Goal: Transaction & Acquisition: Download file/media

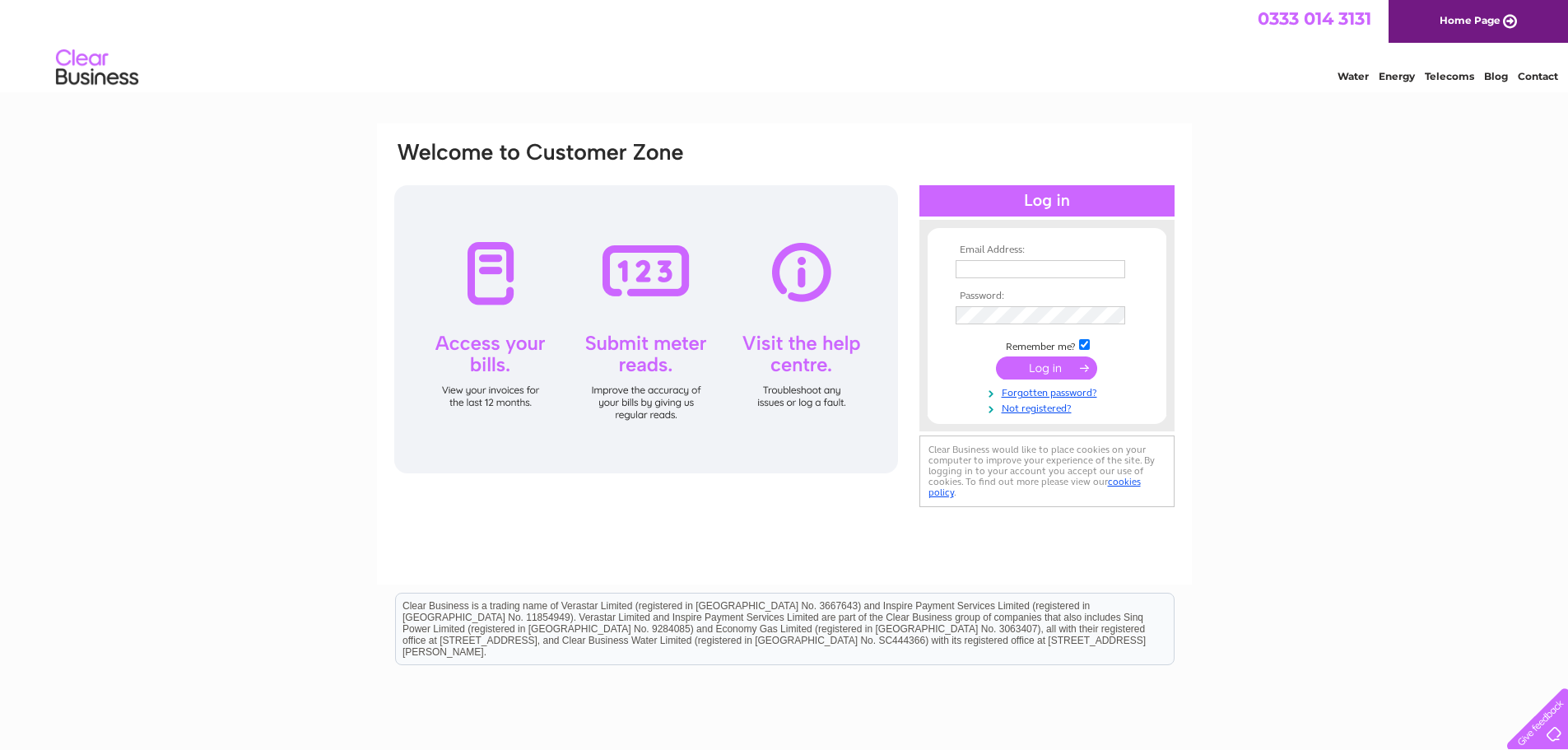
type input "[EMAIL_ADDRESS][DOMAIN_NAME]"
click at [1036, 380] on input "submit" at bounding box center [1045, 367] width 101 height 23
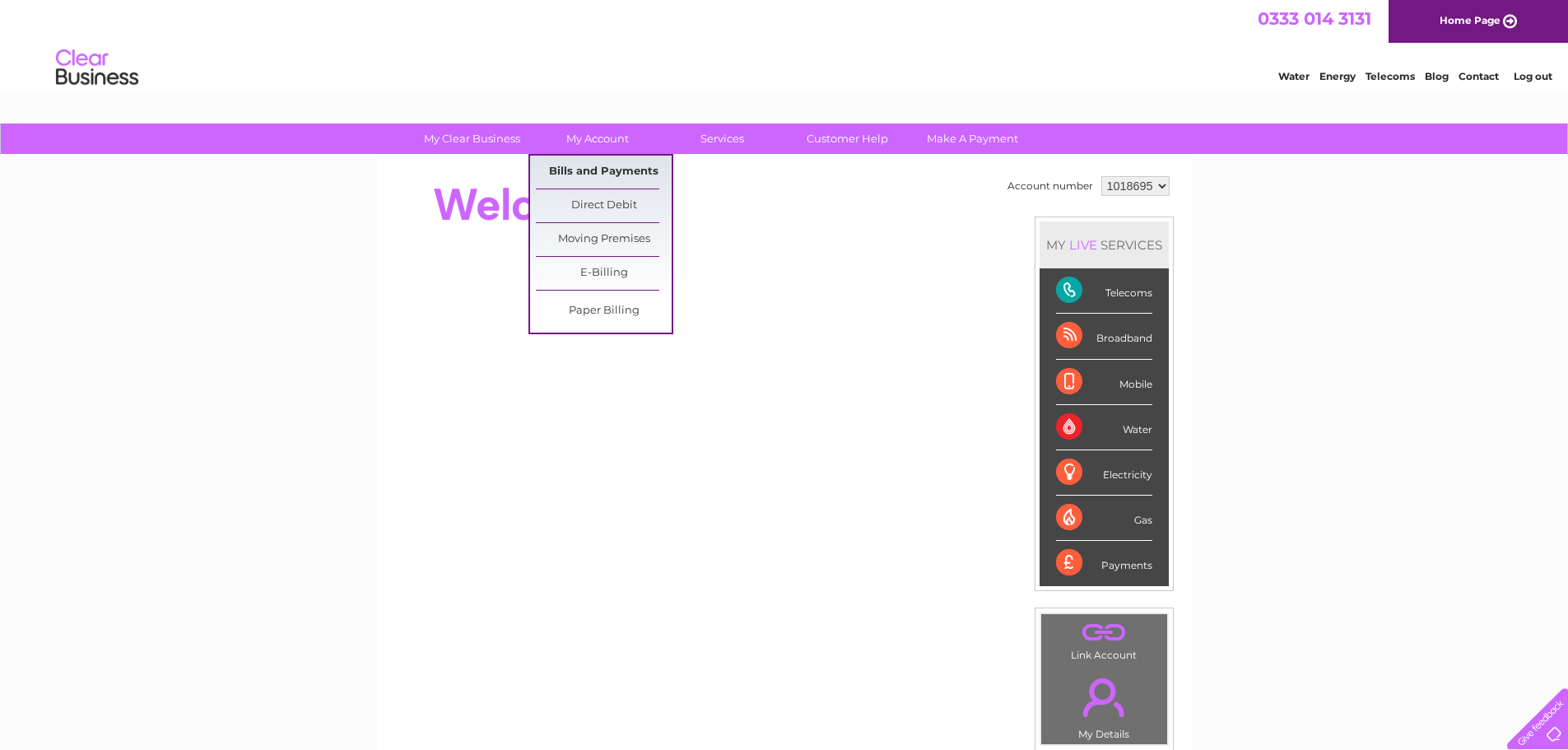
click at [616, 167] on link "Bills and Payments" at bounding box center [604, 171] width 136 height 33
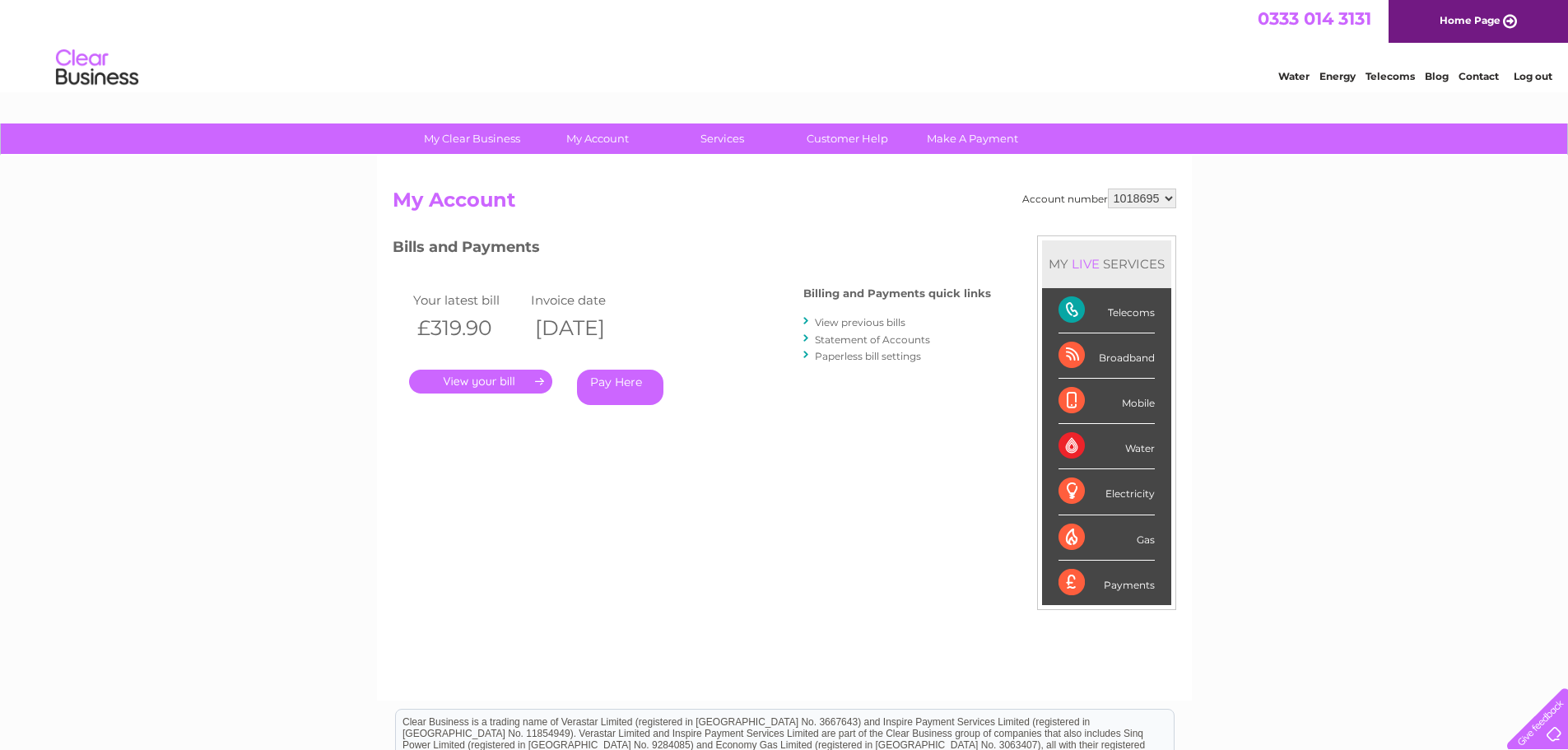
click at [541, 380] on link "." at bounding box center [480, 381] width 143 height 24
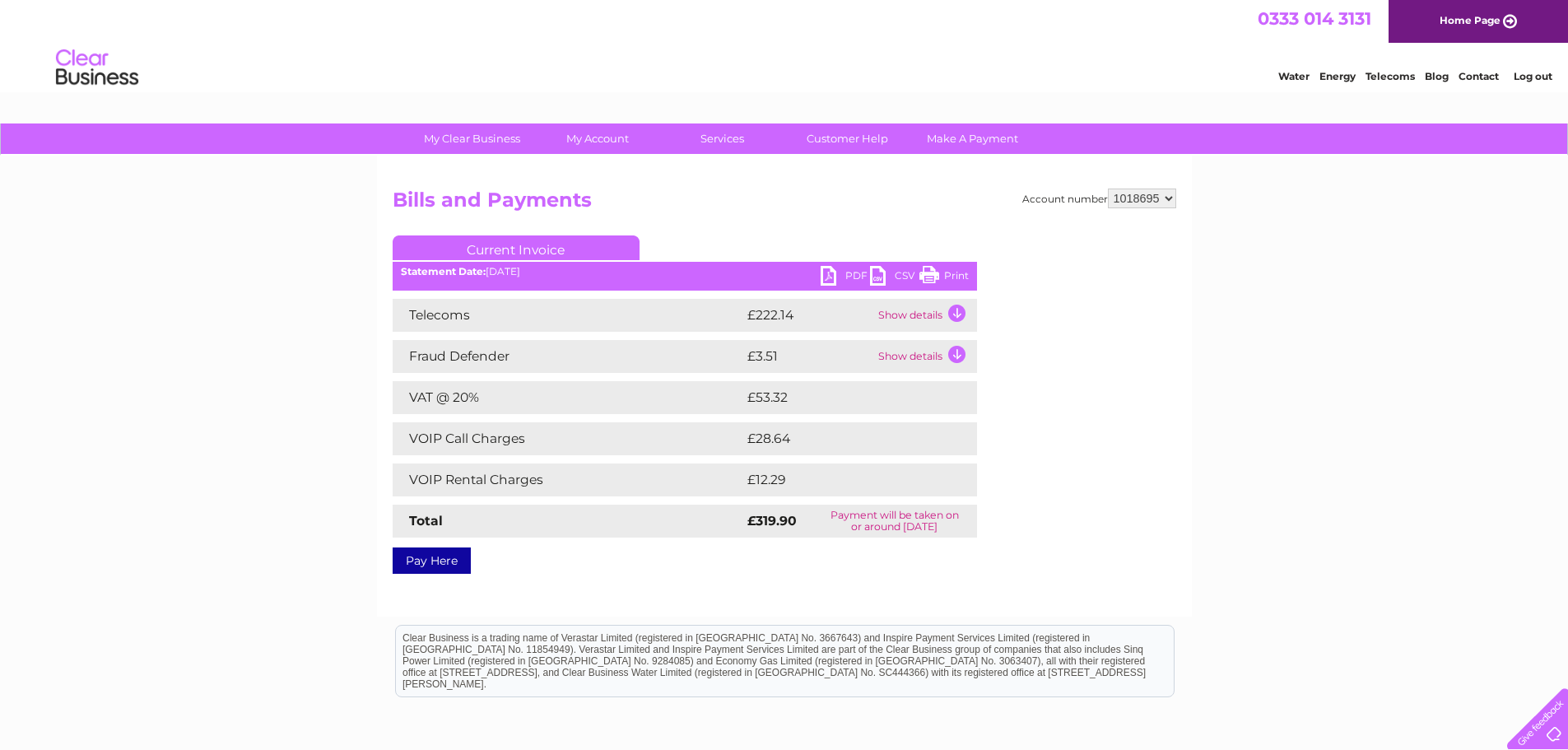
click at [847, 271] on link "PDF" at bounding box center [845, 277] width 49 height 24
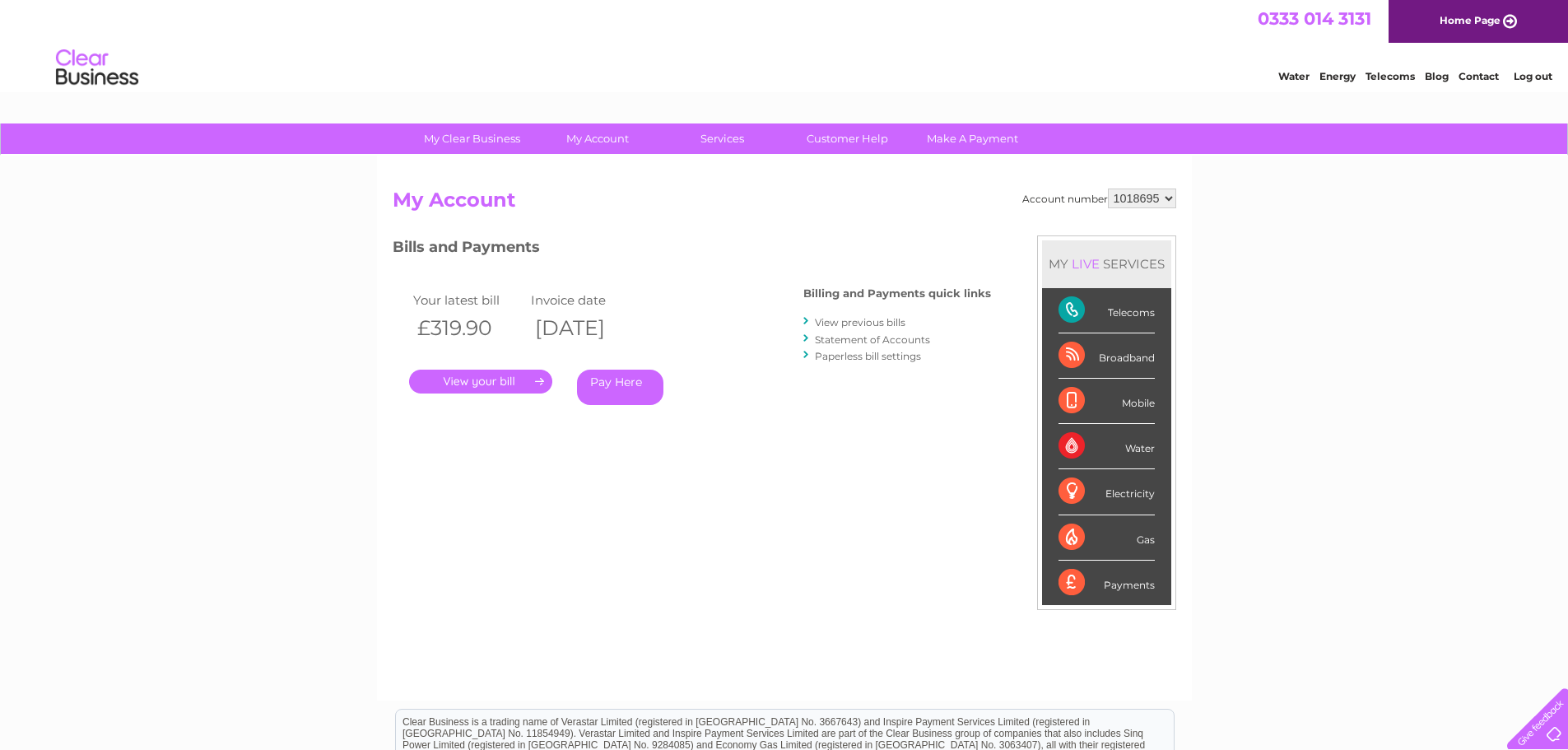
click at [498, 381] on link "." at bounding box center [480, 381] width 143 height 24
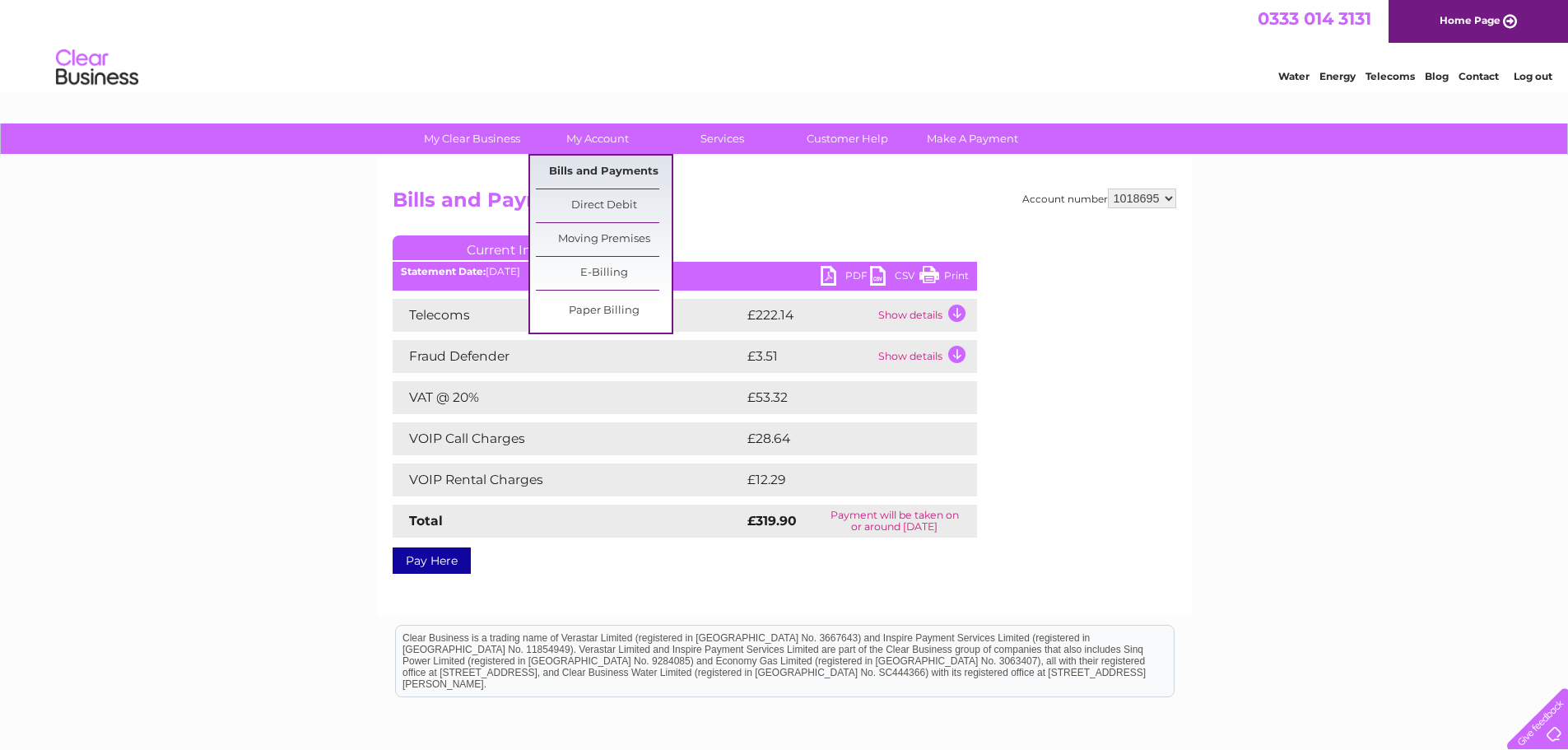
click at [603, 173] on link "Bills and Payments" at bounding box center [604, 171] width 136 height 33
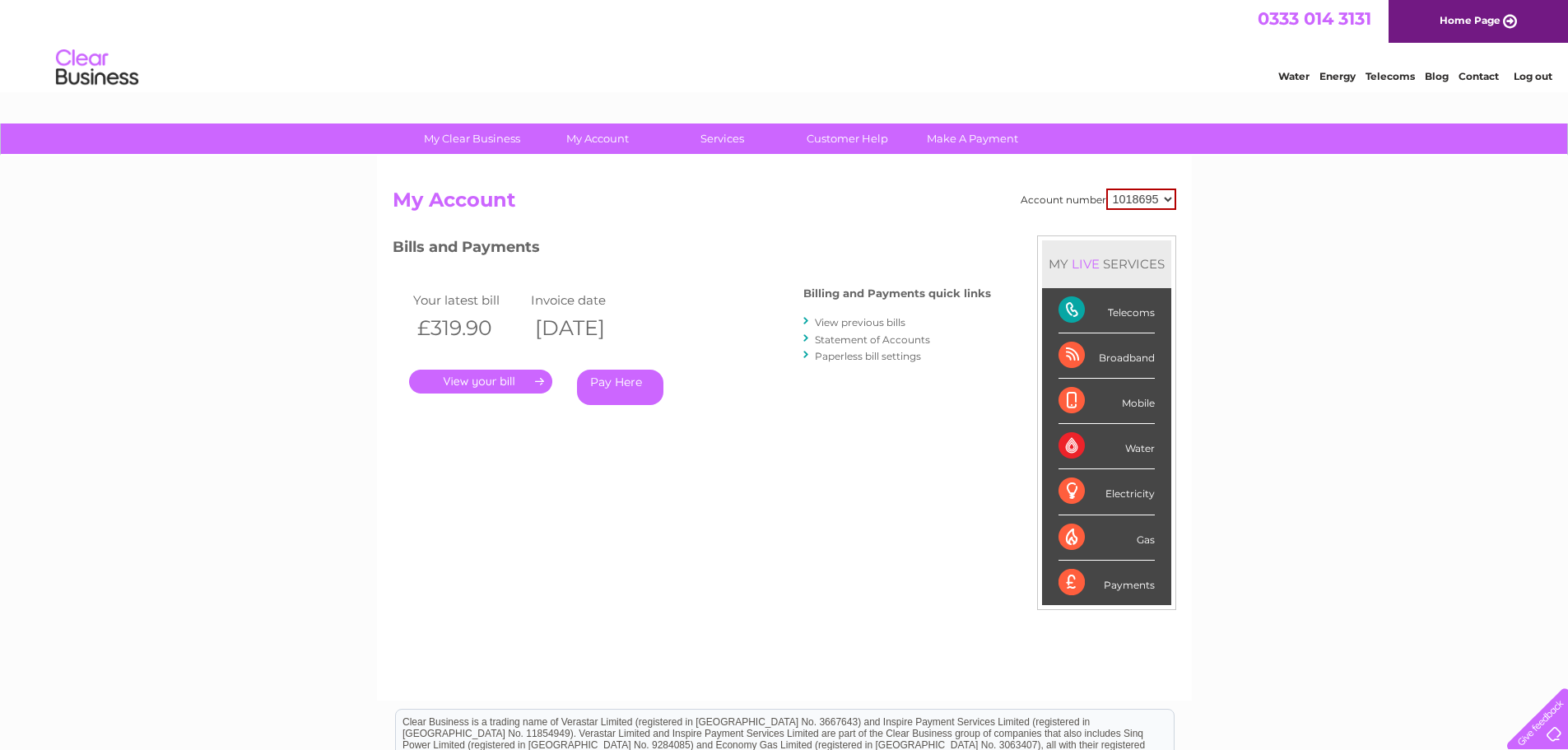
click at [849, 320] on link "View previous bills" at bounding box center [860, 322] width 90 height 12
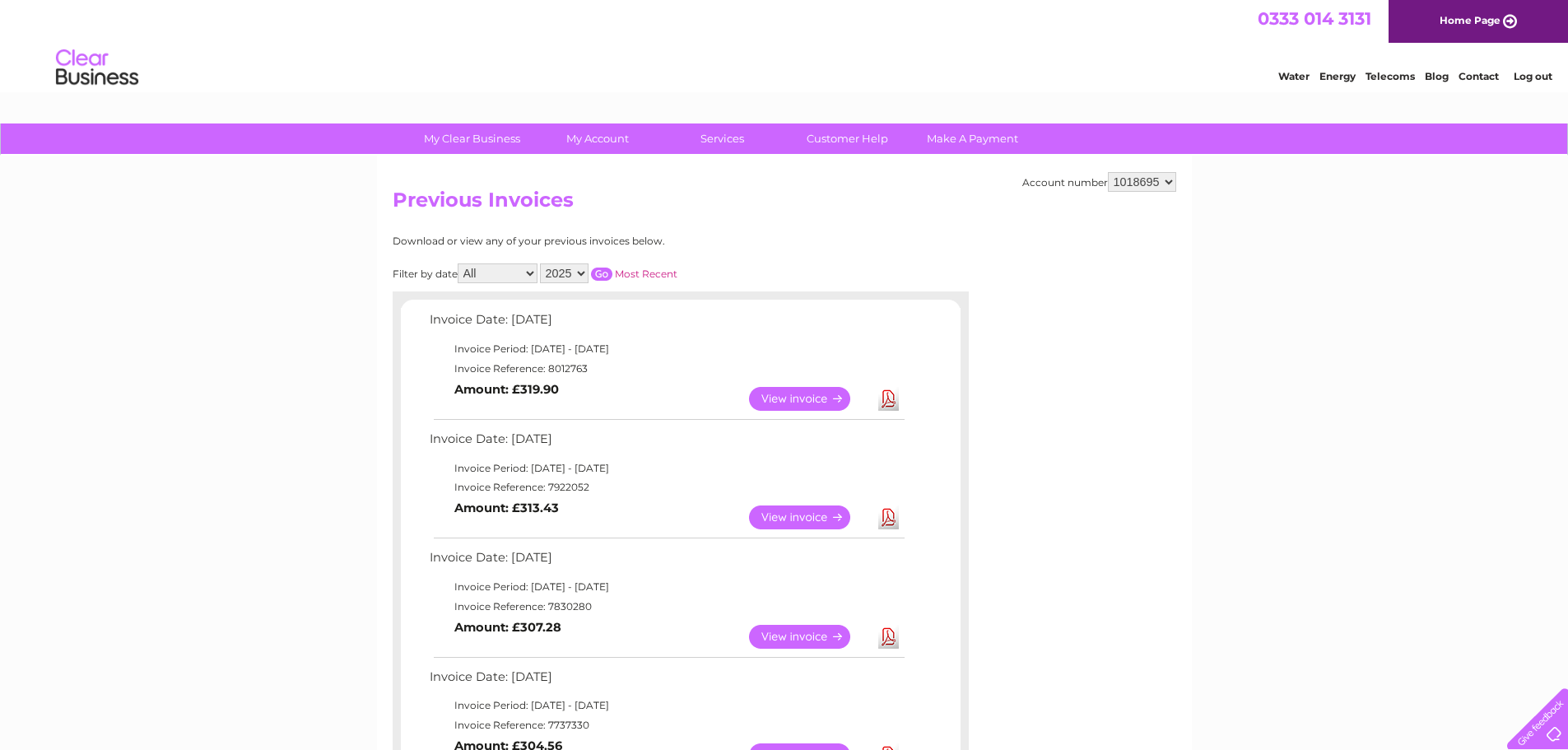
click at [818, 528] on link "View" at bounding box center [809, 517] width 121 height 24
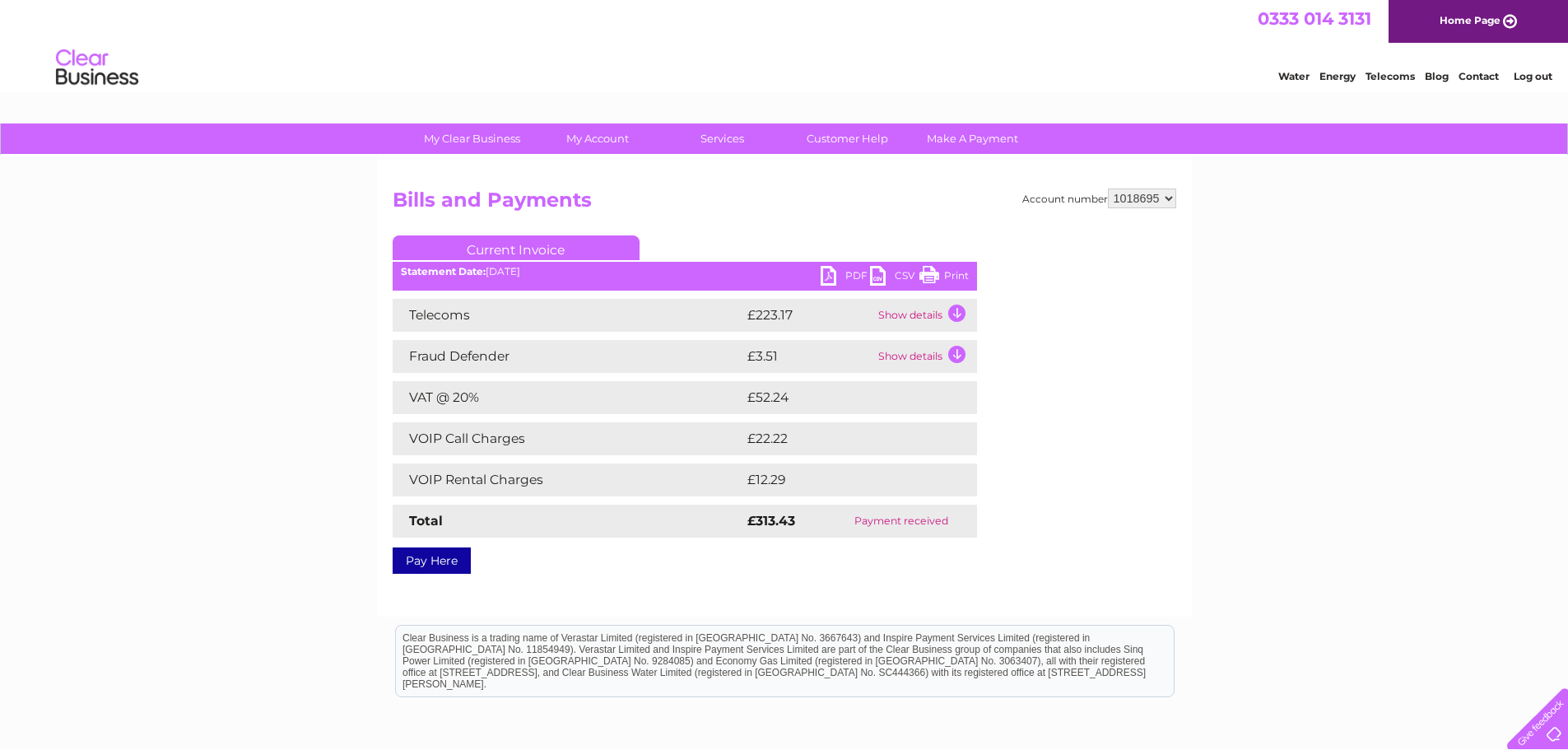
click at [848, 278] on link "PDF" at bounding box center [845, 277] width 49 height 24
click at [946, 314] on td "Show details" at bounding box center [925, 315] width 103 height 33
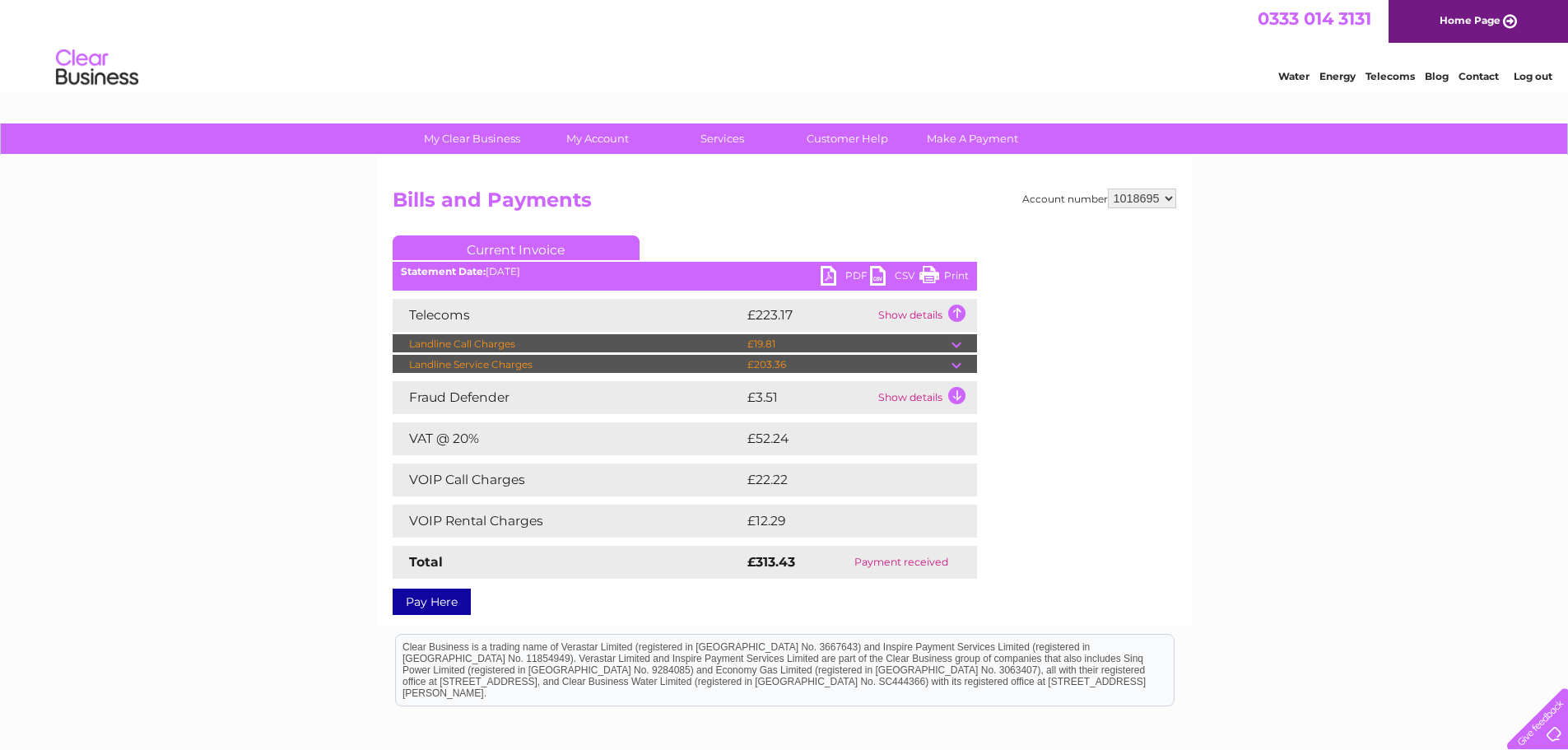
click at [903, 282] on link "CSV" at bounding box center [895, 277] width 49 height 24
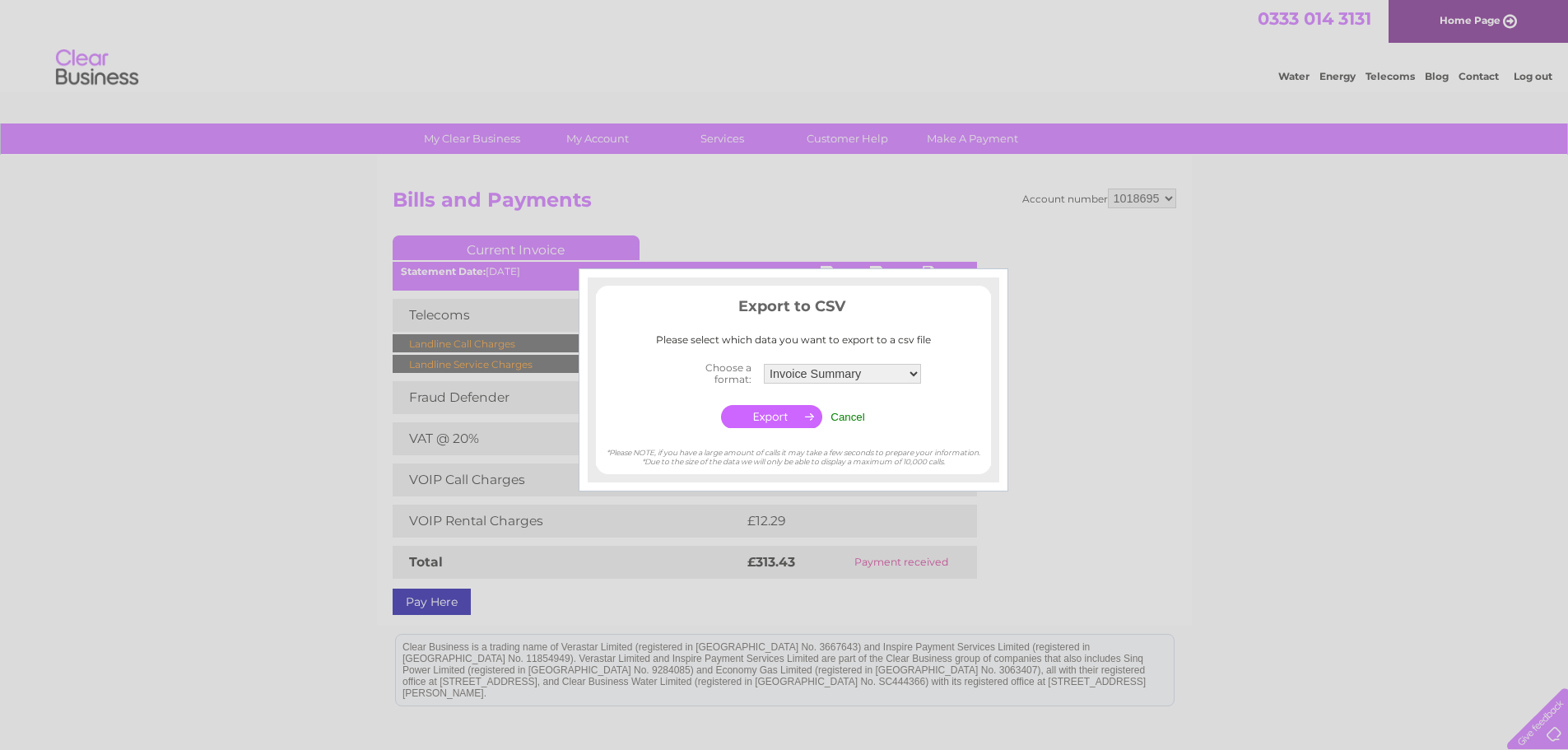
click at [904, 378] on select "Invoice Summary Telecoms Call Summary Service Charge Summary" at bounding box center [842, 373] width 157 height 20
select select "2"
click at [763, 363] on select "Invoice Summary Telecoms Call Summary Service Charge Summary" at bounding box center [842, 373] width 159 height 22
click at [784, 415] on input "button" at bounding box center [771, 416] width 101 height 23
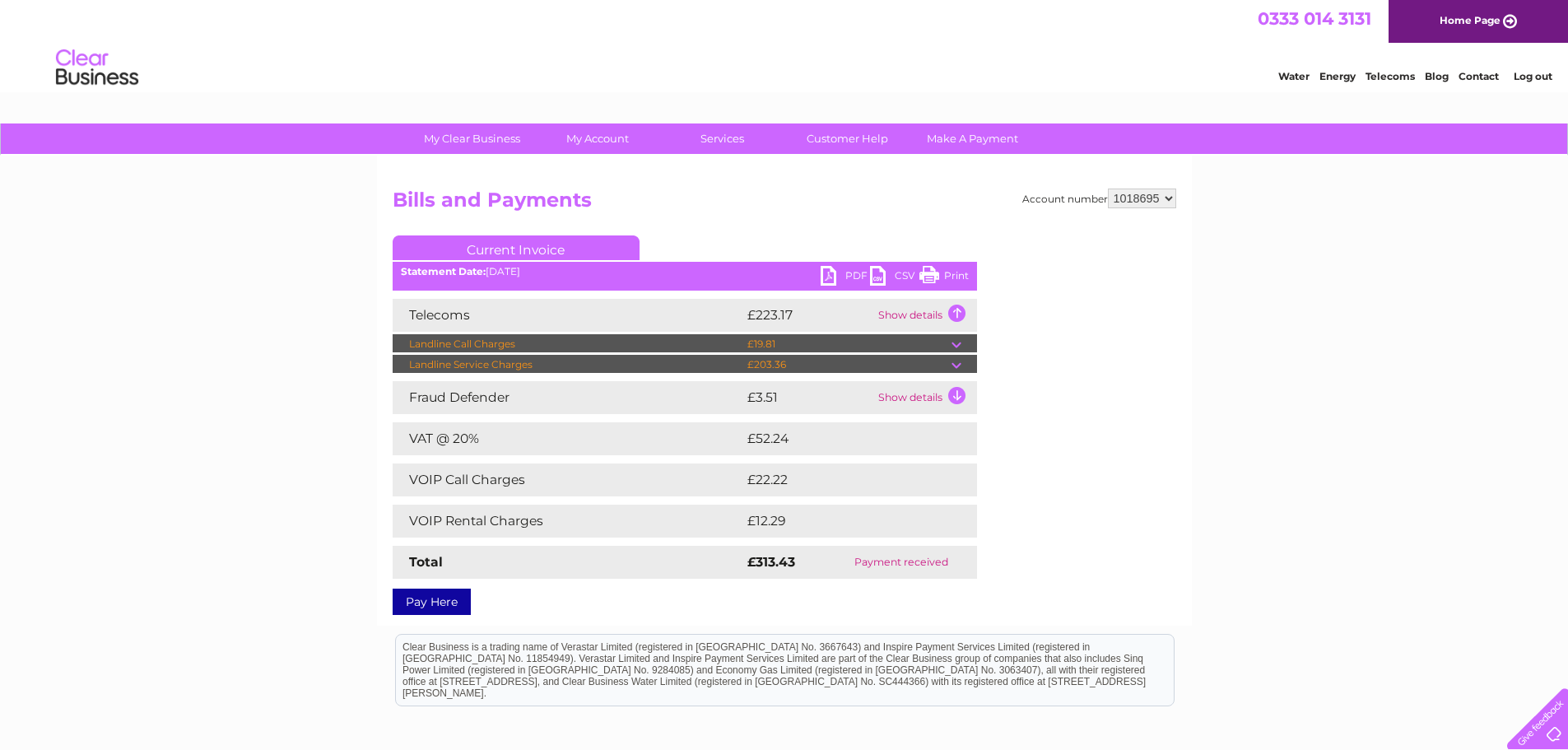
click at [964, 362] on td at bounding box center [963, 365] width 25 height 20
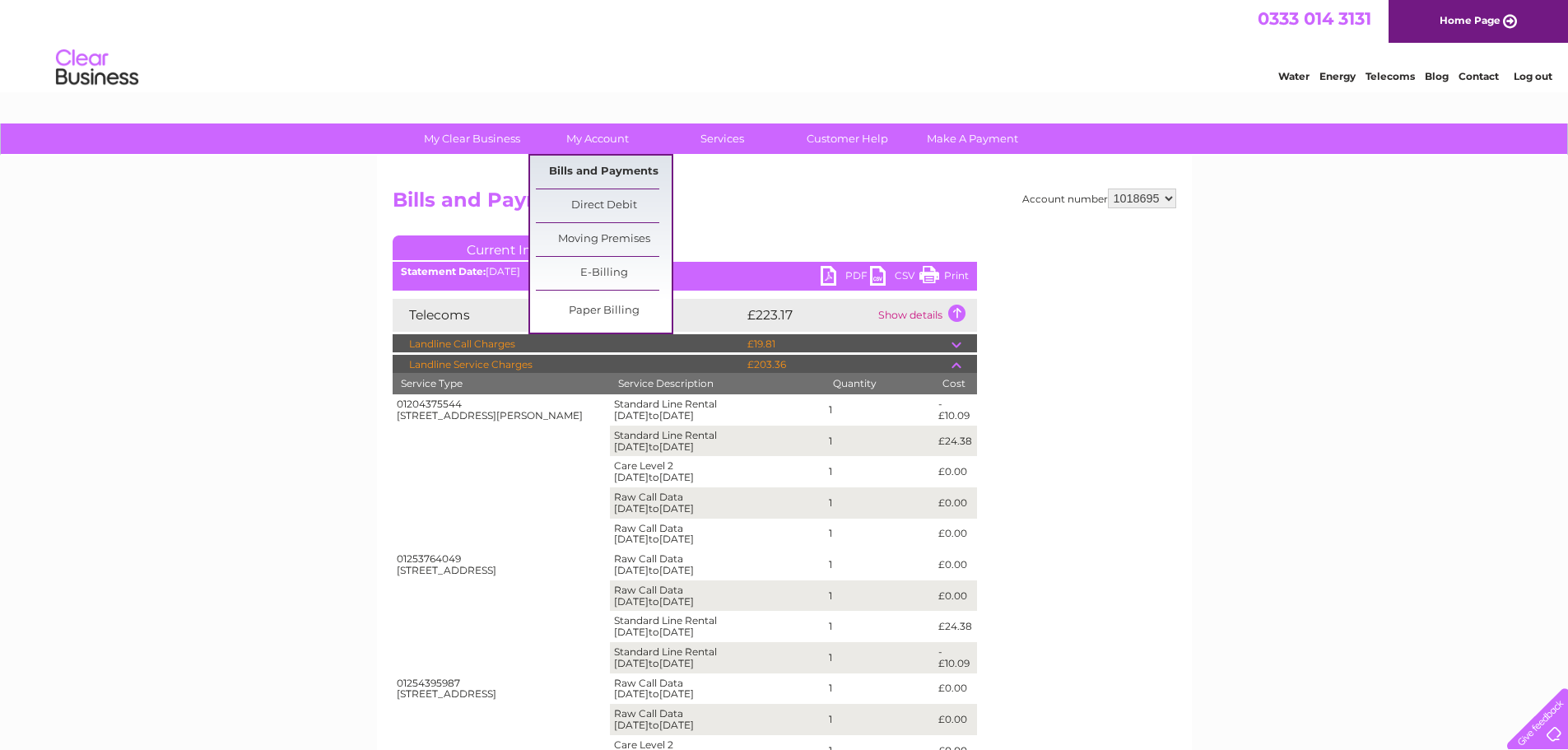
click at [630, 176] on link "Bills and Payments" at bounding box center [604, 171] width 136 height 33
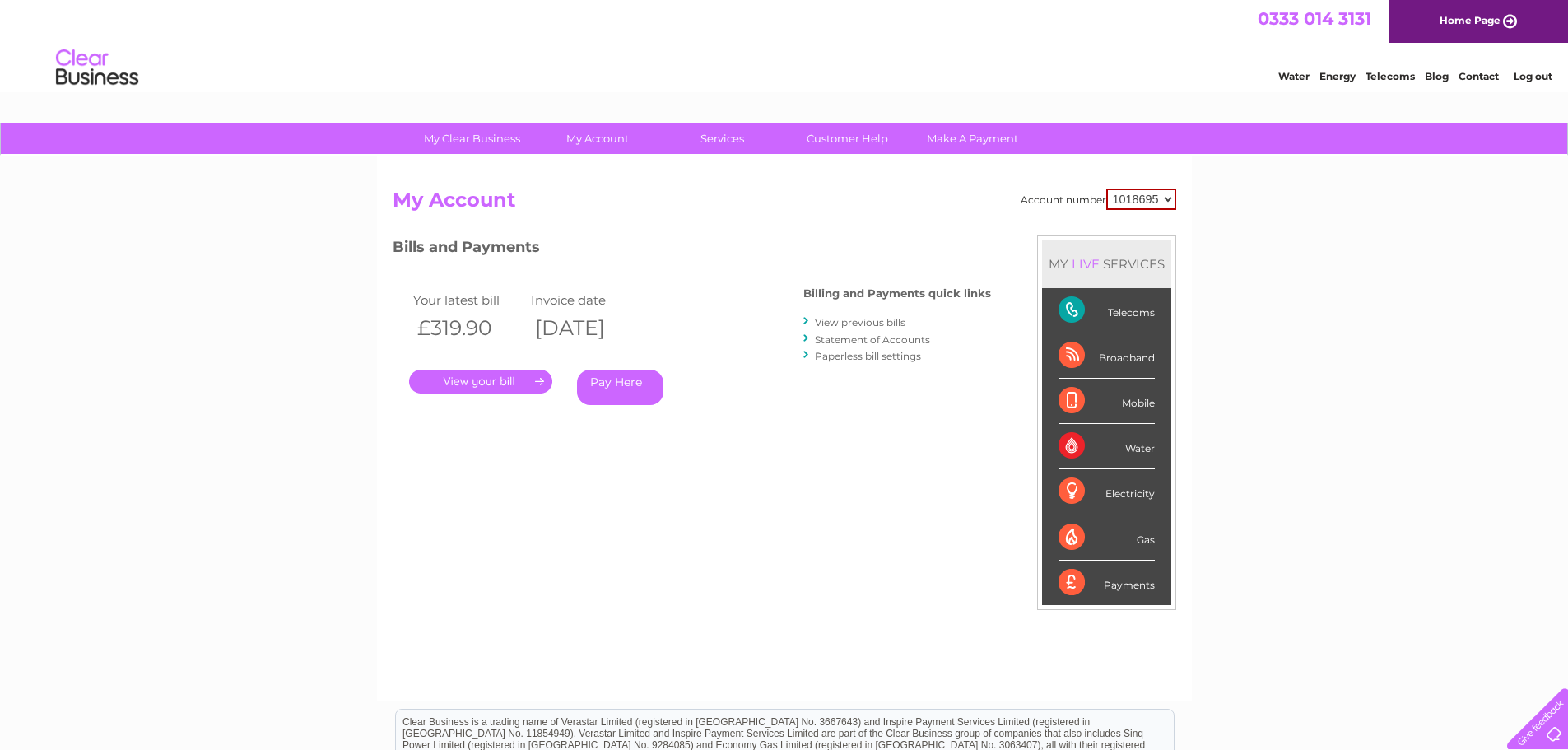
click at [491, 381] on link "." at bounding box center [480, 381] width 143 height 24
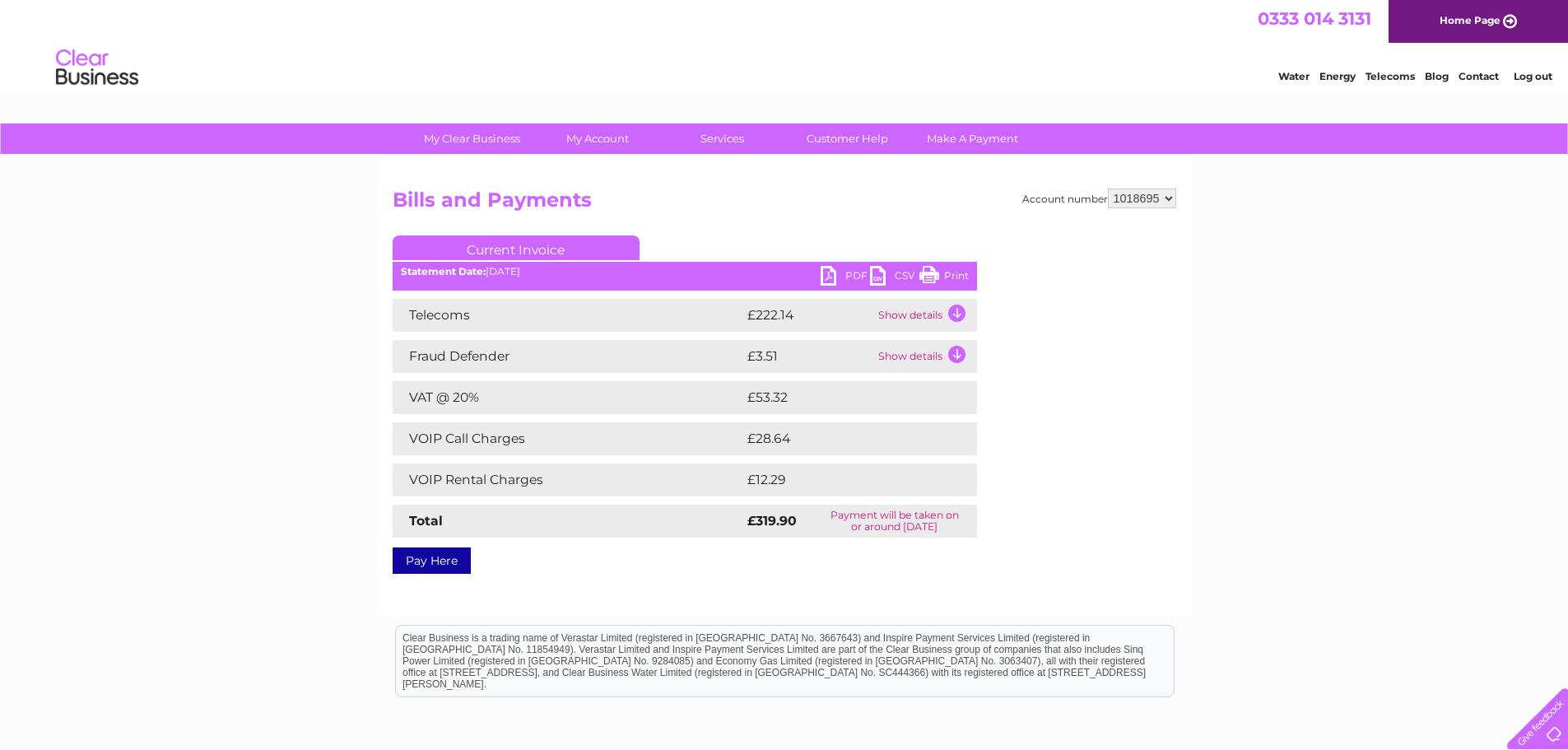
click at [900, 268] on link "CSV" at bounding box center [895, 277] width 49 height 24
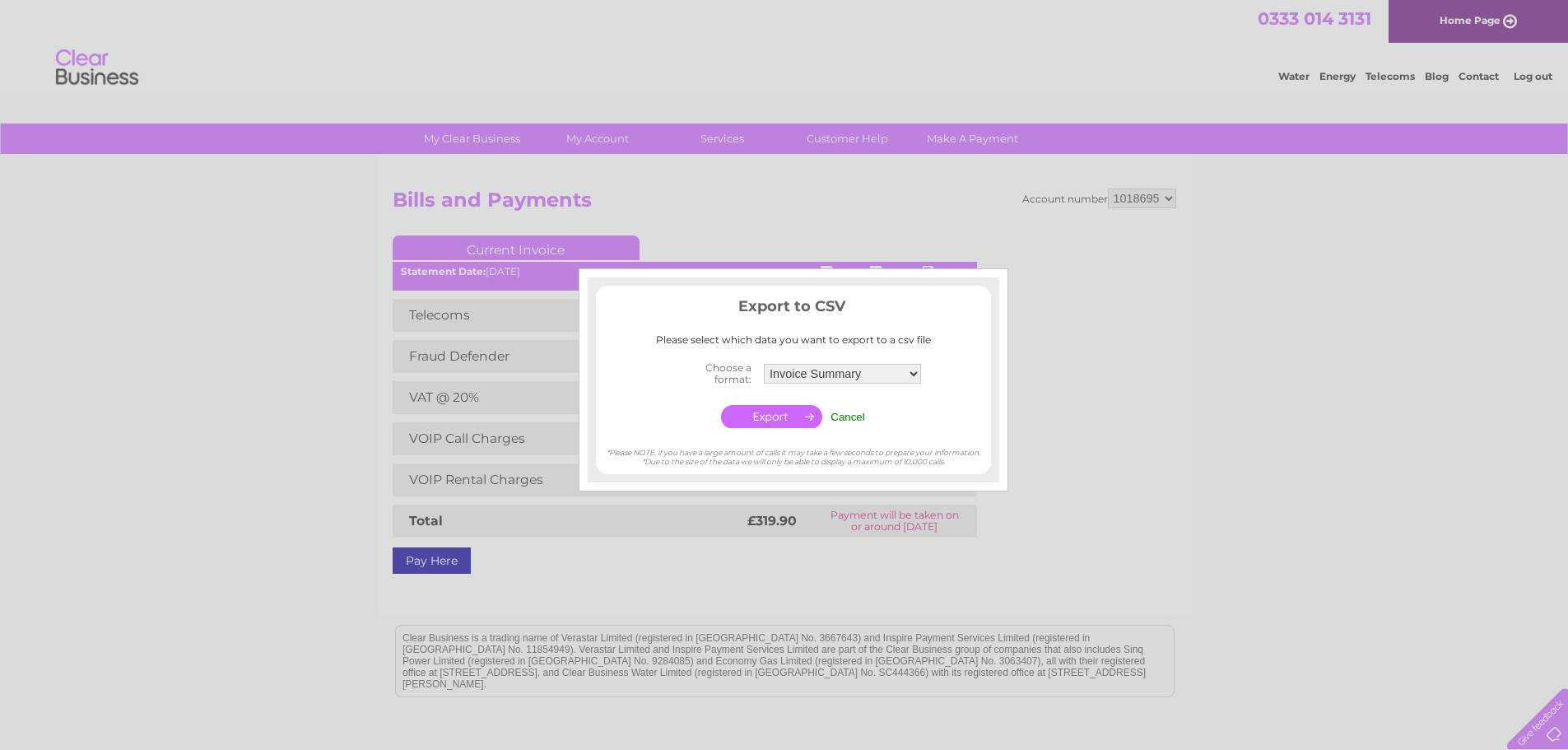
click at [825, 377] on select "Invoice Summary Telecoms Call Summary Service Charge Summary" at bounding box center [842, 373] width 157 height 20
select select "2"
click at [763, 363] on select "Invoice Summary Telecoms Call Summary Service Charge Summary" at bounding box center [842, 373] width 159 height 22
click at [761, 418] on input "button" at bounding box center [771, 416] width 101 height 23
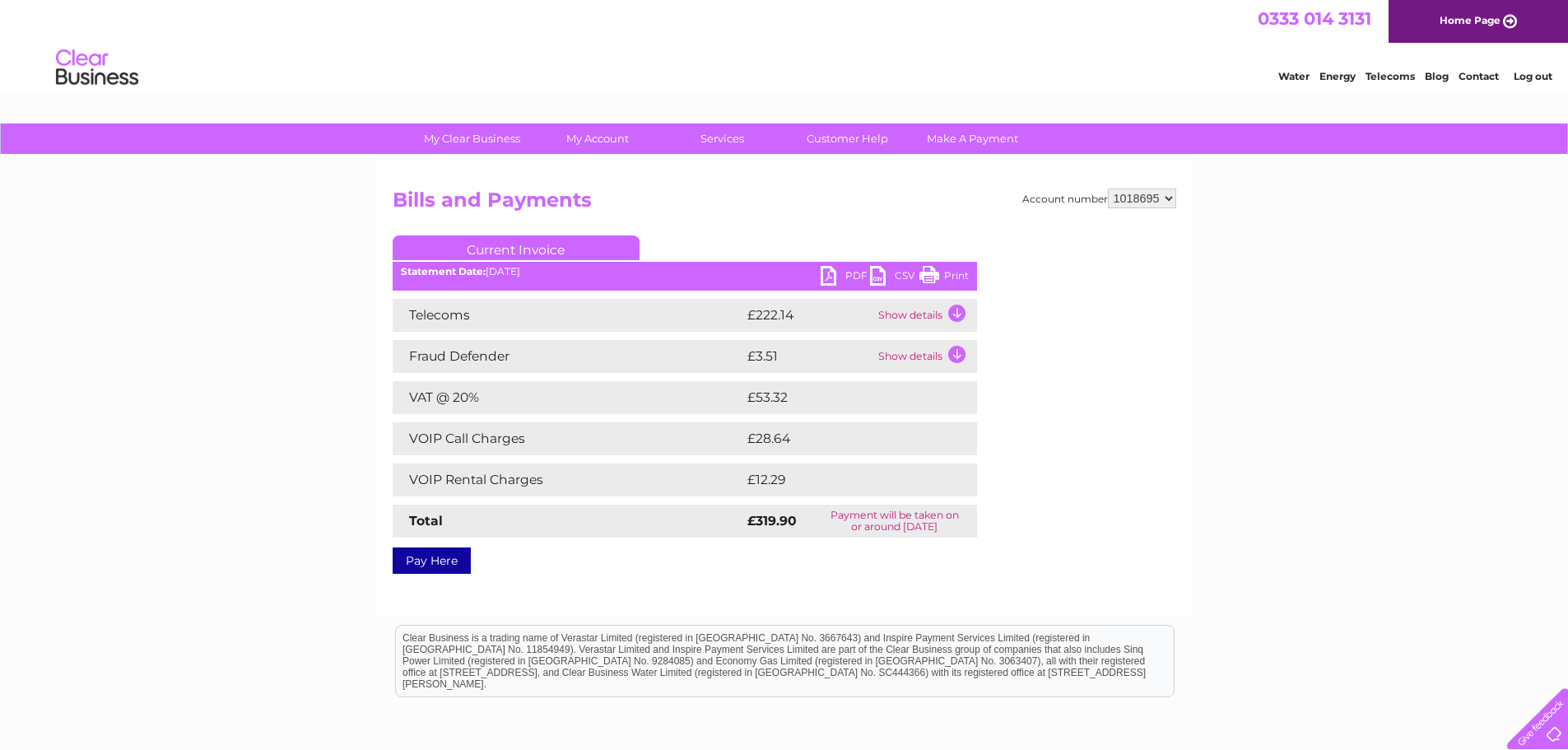
click at [954, 315] on td "Show details" at bounding box center [925, 315] width 103 height 33
